Goal: Navigation & Orientation: Find specific page/section

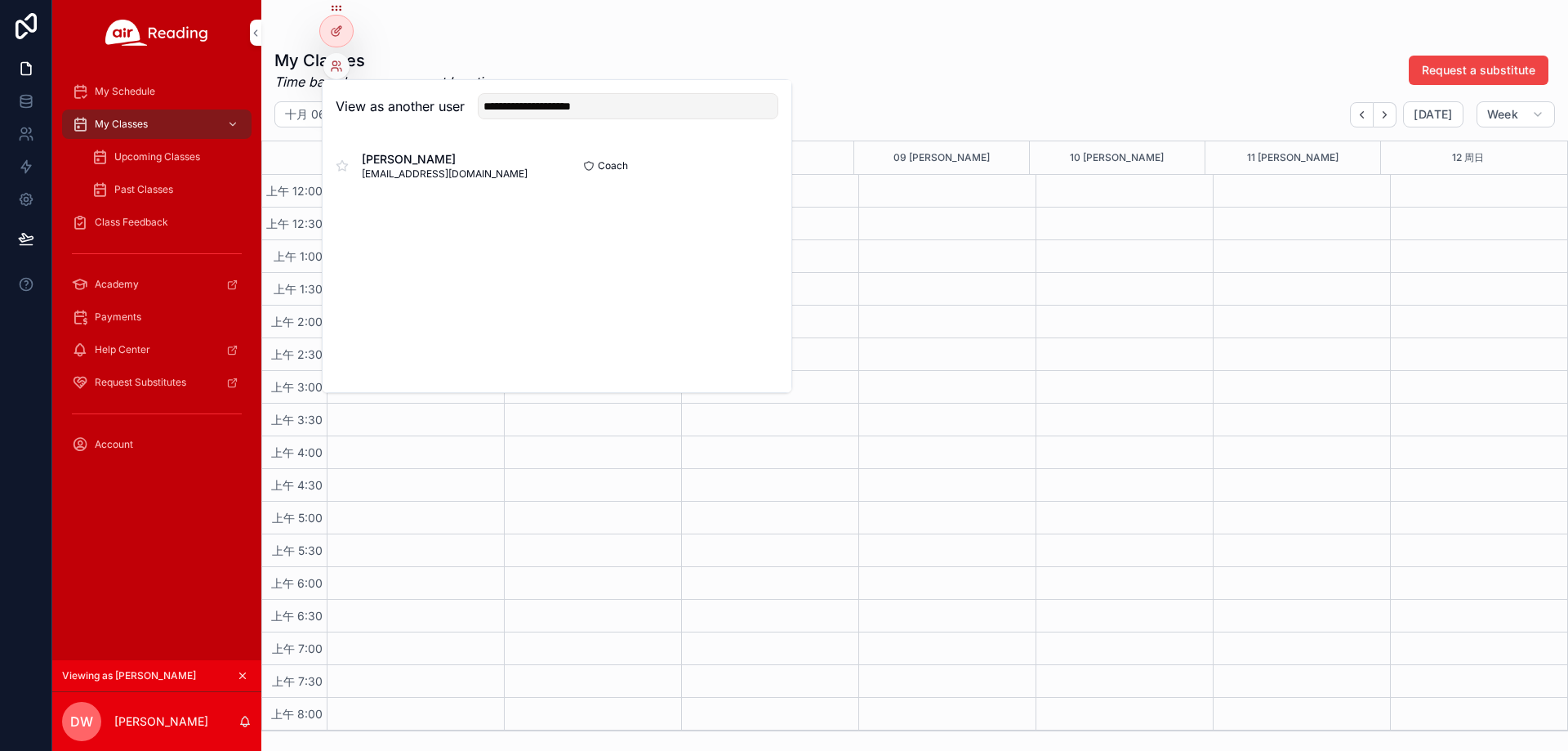
type input "**********"
click at [0, 0] on button "Select" at bounding box center [0, 0] width 0 height 0
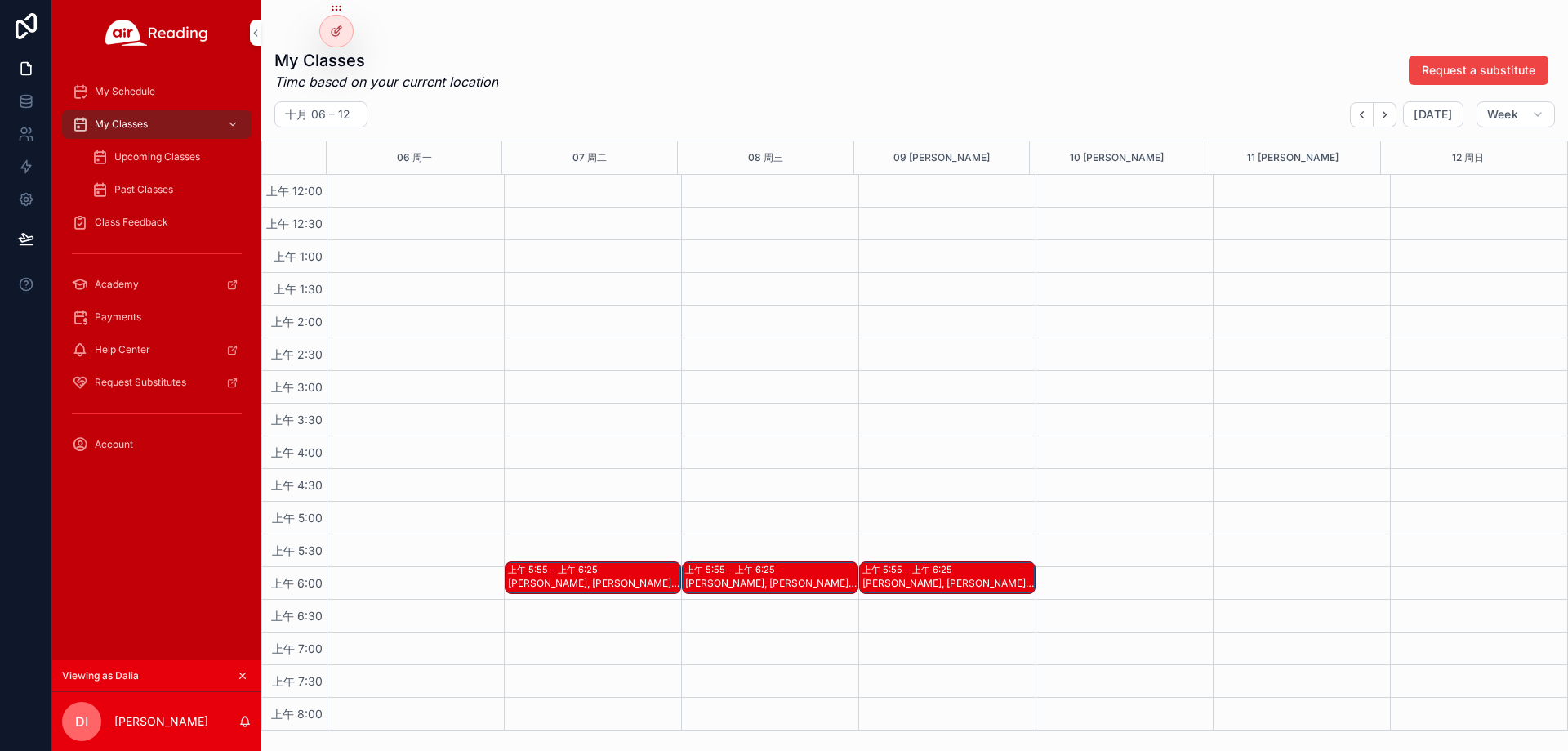
click at [140, 94] on span "My Schedule" at bounding box center [124, 91] width 61 height 13
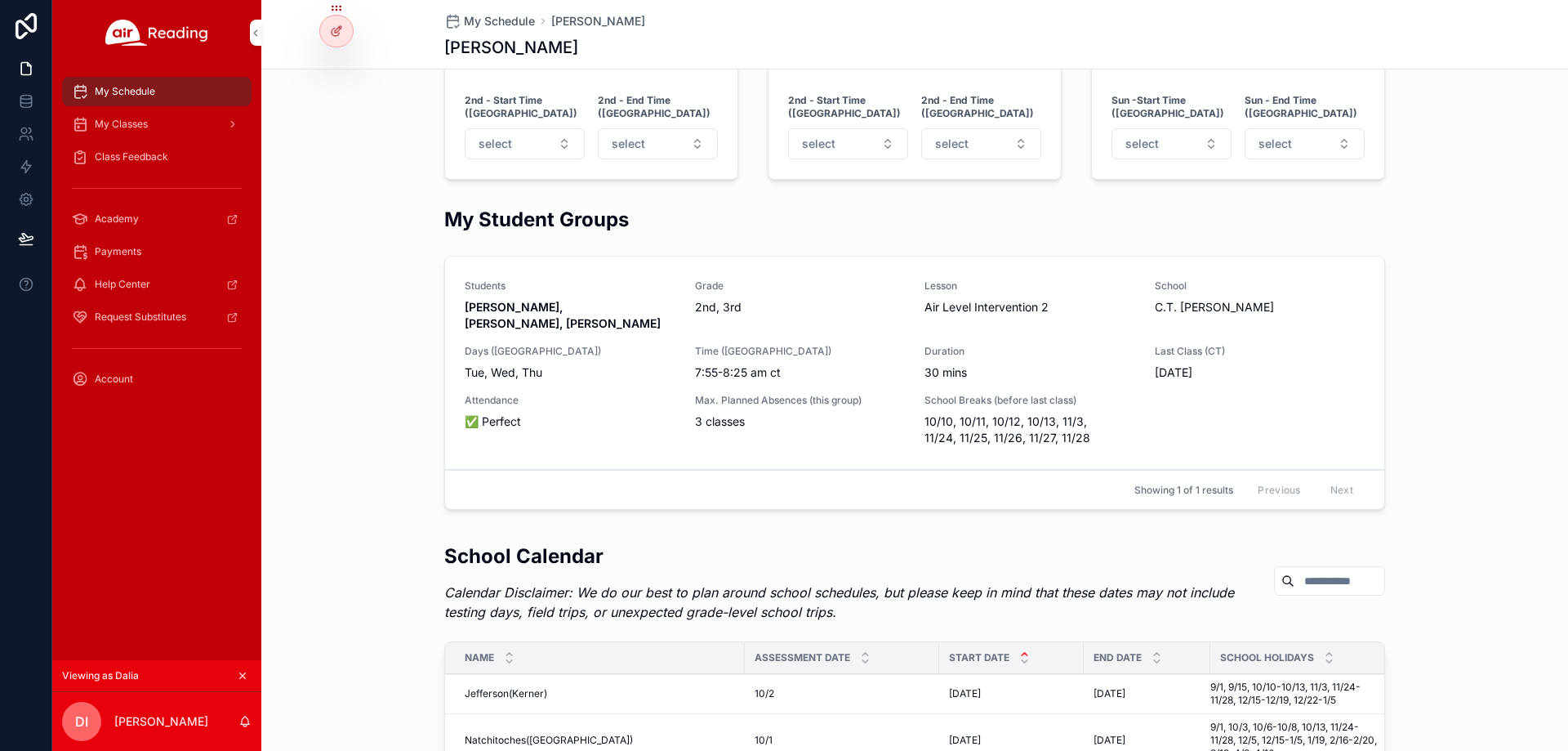
scroll to position [1143, 0]
